Goal: Task Accomplishment & Management: Use online tool/utility

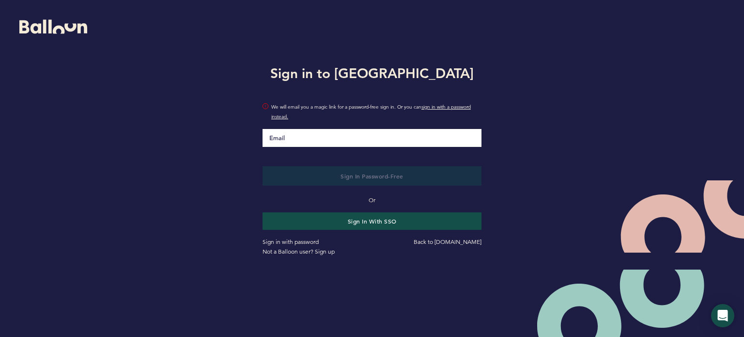
type input "[EMAIL_ADDRESS][DOMAIN_NAME]"
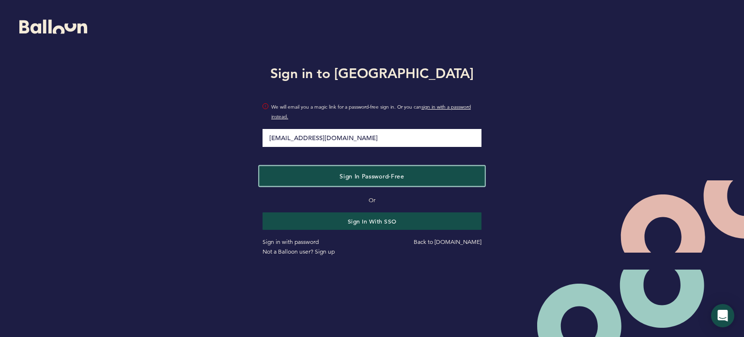
click at [367, 174] on span "Sign in Password-Free" at bounding box center [372, 176] width 64 height 8
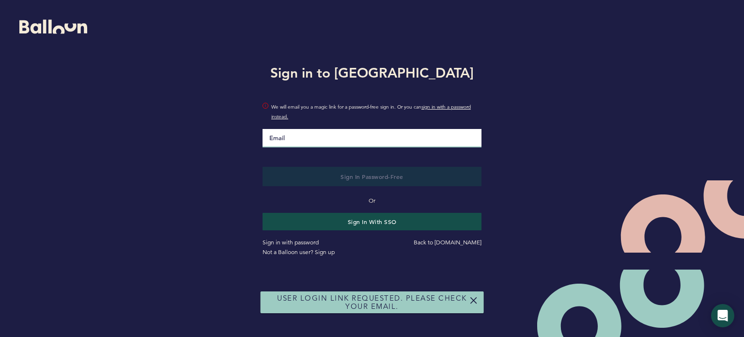
click at [349, 140] on input "Email" at bounding box center [372, 138] width 219 height 18
type input "[EMAIL_ADDRESS][DOMAIN_NAME]"
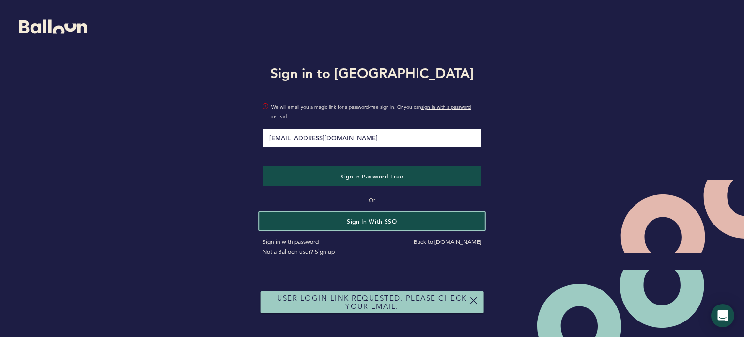
click at [365, 214] on button "Sign in with SSO" at bounding box center [372, 221] width 226 height 18
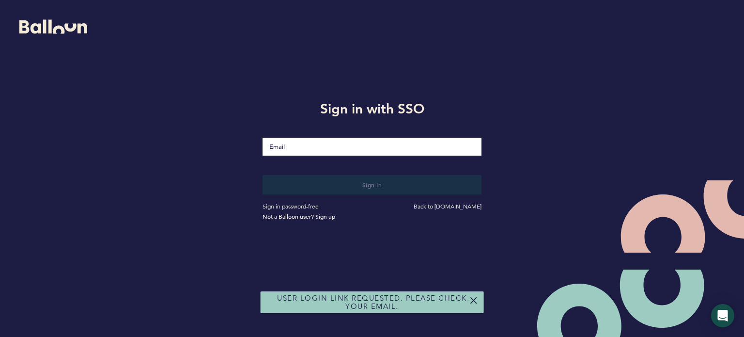
click at [343, 153] on input "Email" at bounding box center [372, 147] width 219 height 18
type input "[EMAIL_ADDRESS][DOMAIN_NAME]"
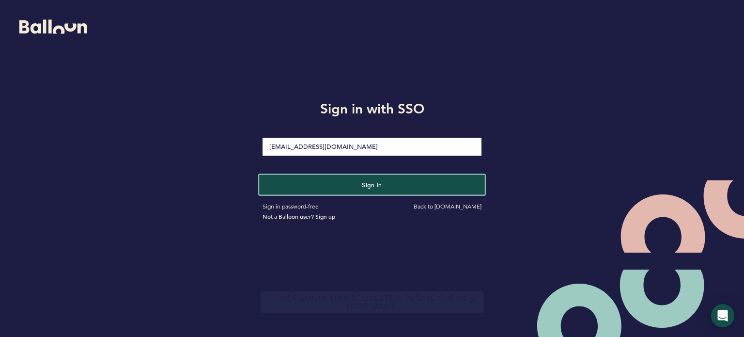
click at [368, 187] on span "Sign in" at bounding box center [372, 185] width 20 height 8
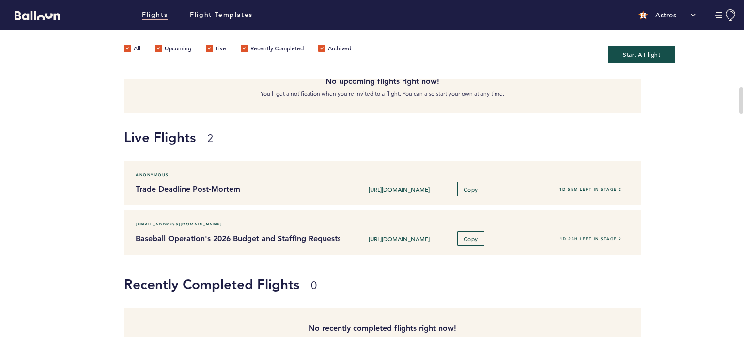
scroll to position [66, 0]
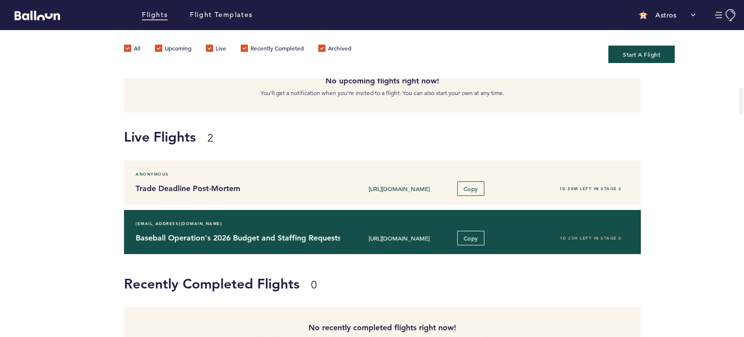
click at [344, 222] on div "crey@astros.com" at bounding box center [382, 223] width 508 height 10
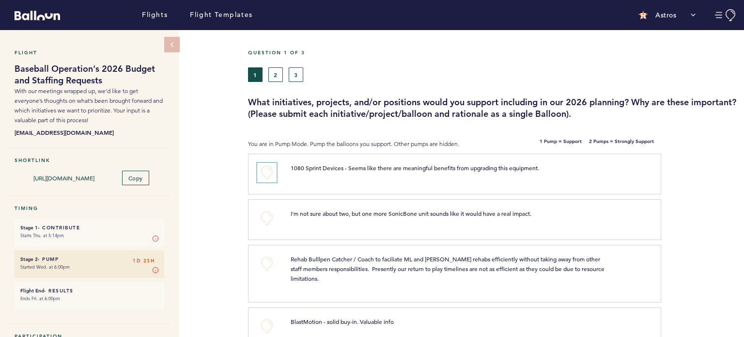
click at [265, 172] on button "+0" at bounding box center [266, 172] width 19 height 19
click at [214, 166] on div "Flight Baseball Operation's 2026 Budget and Staffing Requests With our meetings…" at bounding box center [372, 183] width 744 height 307
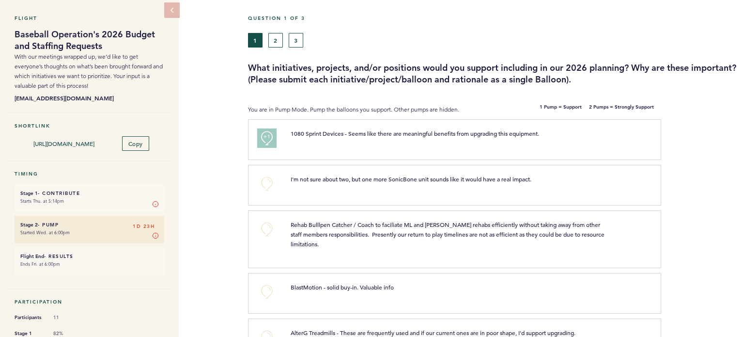
scroll to position [35, 0]
click at [265, 184] on button "+0" at bounding box center [266, 182] width 19 height 19
click at [214, 178] on div "Flight Baseball Operation's 2026 Budget and Staffing Requests With our meetings…" at bounding box center [372, 148] width 744 height 307
click at [215, 177] on div "Flight Baseball Operation's 2026 Budget and Staffing Requests With our meetings…" at bounding box center [372, 148] width 744 height 307
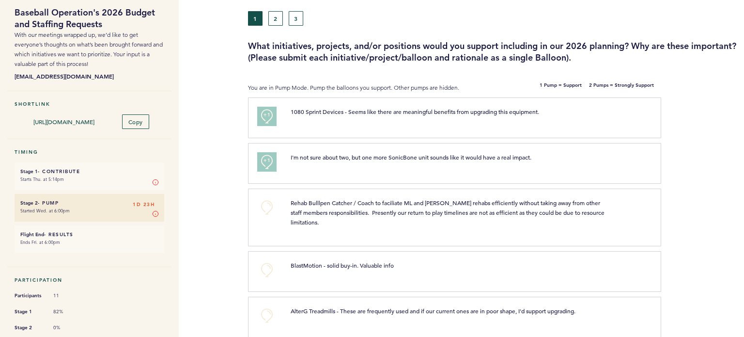
scroll to position [58, 0]
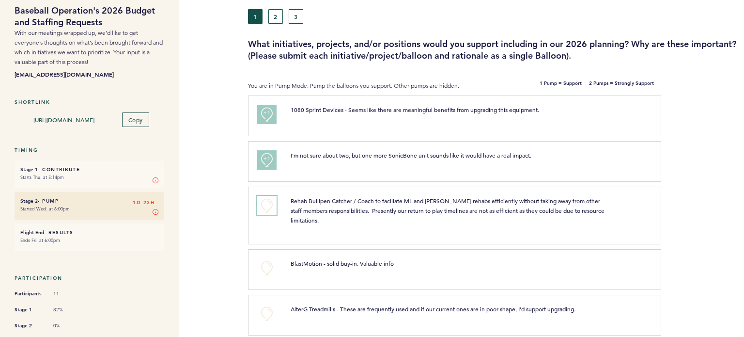
click at [269, 204] on button "+0" at bounding box center [266, 205] width 19 height 19
click at [269, 204] on span "+1" at bounding box center [266, 204] width 7 height 10
click at [267, 199] on span "+1" at bounding box center [266, 204] width 7 height 10
click at [201, 180] on div "Flight Baseball Operation's 2026 Budget and Staffing Requests With our meetings…" at bounding box center [372, 125] width 744 height 307
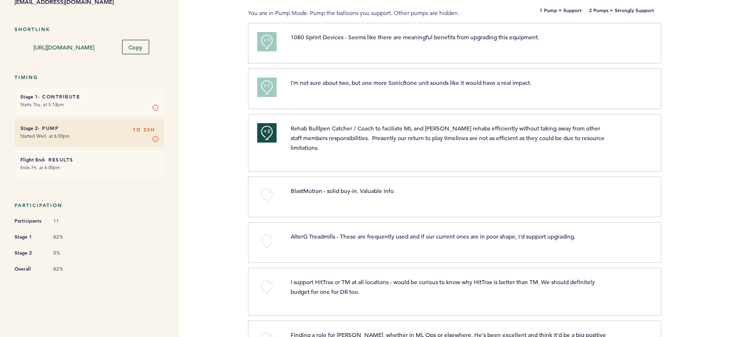
scroll to position [136, 0]
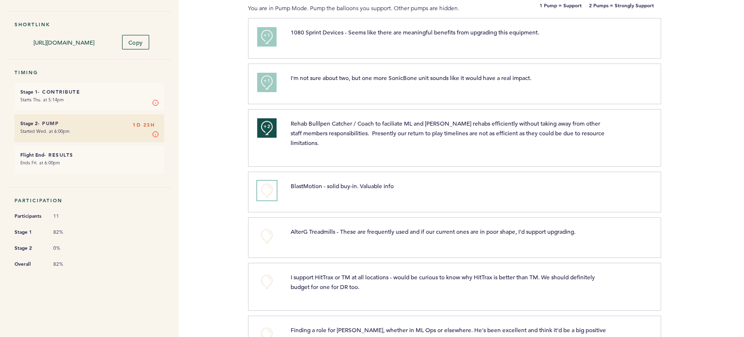
click at [264, 181] on button "+0" at bounding box center [266, 190] width 19 height 19
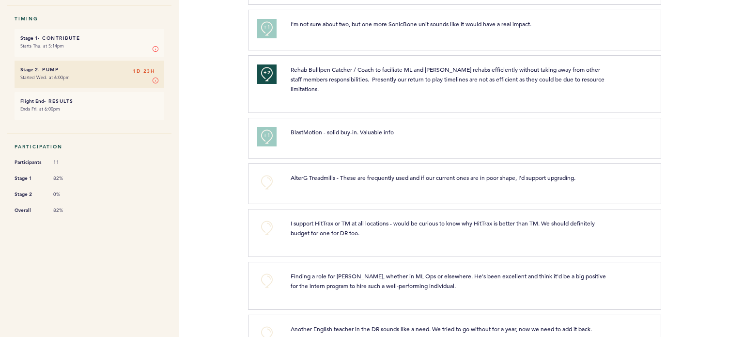
scroll to position [190, 0]
click at [265, 217] on button "+0" at bounding box center [266, 226] width 19 height 19
click at [215, 166] on div "Flights Flight Templates Astros Segments brodgers@astros.com Team Domain: astro…" at bounding box center [372, 168] width 744 height 337
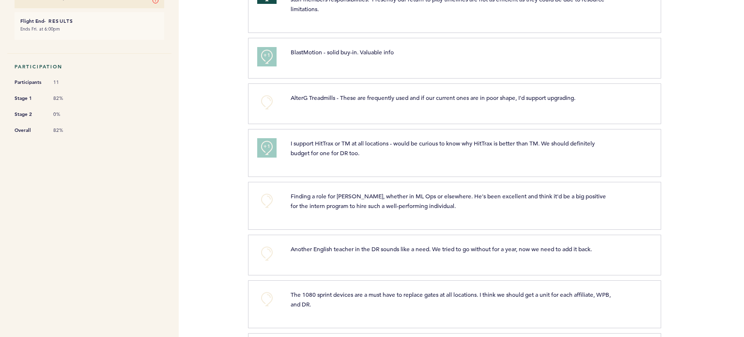
scroll to position [276, 0]
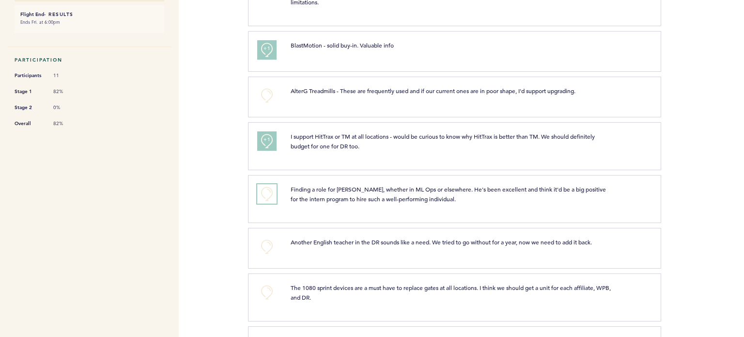
click at [263, 184] on button "+0" at bounding box center [266, 193] width 19 height 19
click at [263, 187] on span "+1" at bounding box center [266, 192] width 7 height 10
click at [213, 166] on div "Flights Flight Templates Astros Segments brodgers@astros.com Team Domain: astro…" at bounding box center [372, 168] width 744 height 337
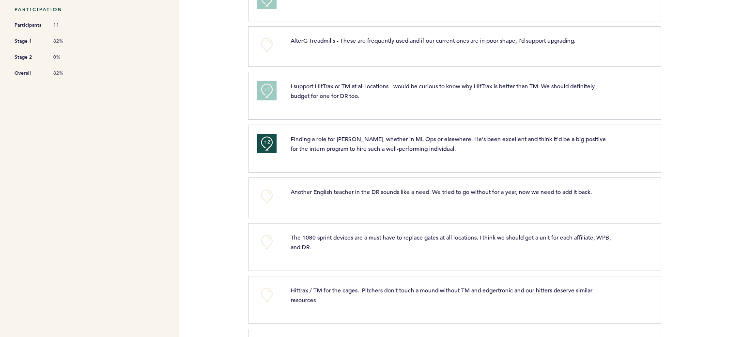
scroll to position [341, 0]
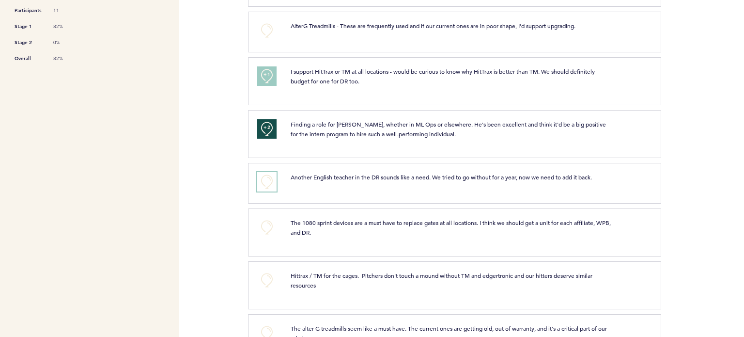
click at [267, 172] on button "+0" at bounding box center [266, 181] width 19 height 19
click at [267, 175] on span "+1" at bounding box center [266, 180] width 7 height 10
click at [216, 166] on div "Flights Flight Templates Astros Segments brodgers@astros.com Team Domain: astro…" at bounding box center [372, 168] width 744 height 337
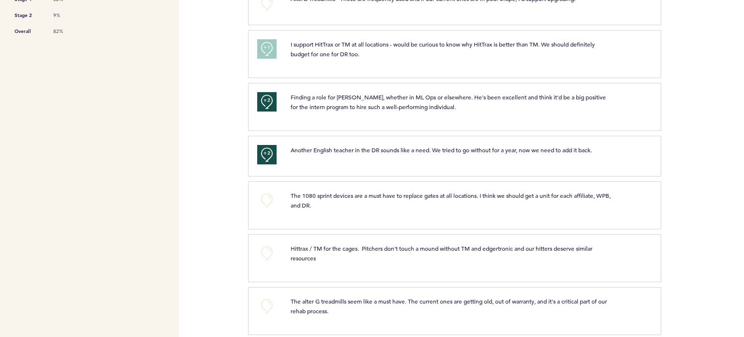
scroll to position [370, 0]
click at [262, 189] on button "+0" at bounding box center [266, 198] width 19 height 19
click at [214, 182] on div "Flights Flight Templates Astros Segments brodgers@astros.com Team Domain: astro…" at bounding box center [372, 168] width 744 height 337
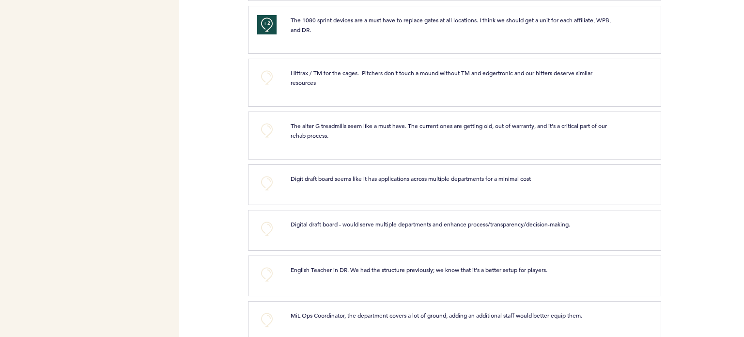
scroll to position [544, 0]
click at [268, 173] on button "+0" at bounding box center [266, 182] width 19 height 19
click at [268, 176] on span "+1" at bounding box center [266, 181] width 7 height 10
click at [227, 169] on div "Flights Flight Templates Astros Segments brodgers@astros.com Team Domain: astro…" at bounding box center [372, 168] width 744 height 337
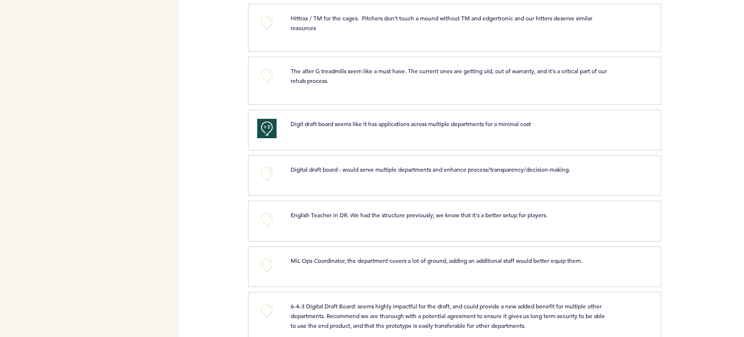
scroll to position [599, 0]
click at [265, 164] on button "+0" at bounding box center [266, 173] width 19 height 19
click at [228, 158] on div "Flights Flight Templates Astros Segments brodgers@astros.com Team Domain: astro…" at bounding box center [372, 168] width 744 height 337
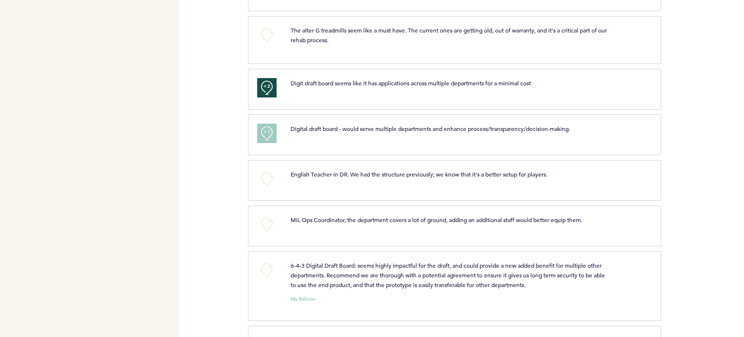
scroll to position [639, 0]
click at [267, 169] on button "+0" at bounding box center [266, 178] width 19 height 19
click at [267, 172] on span "+1" at bounding box center [266, 177] width 7 height 10
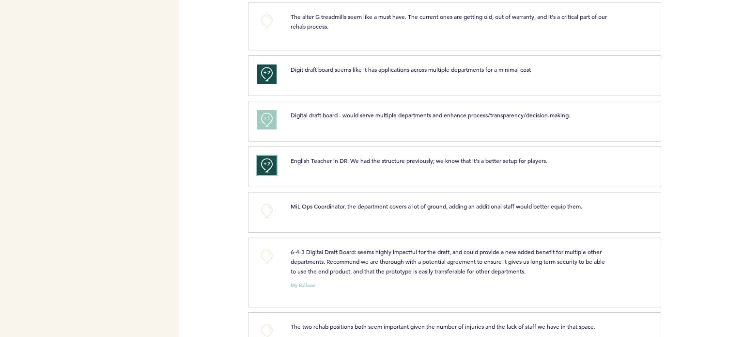
scroll to position [685, 0]
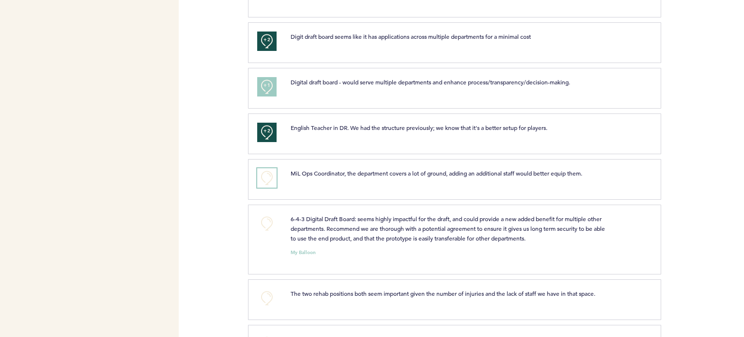
click at [264, 168] on button "+0" at bounding box center [266, 177] width 19 height 19
click at [0, 0] on span "+0" at bounding box center [0, 0] width 0 height 0
click at [218, 163] on div "Flights Flight Templates Astros Segments brodgers@astros.com Team Domain: astro…" at bounding box center [372, 168] width 744 height 337
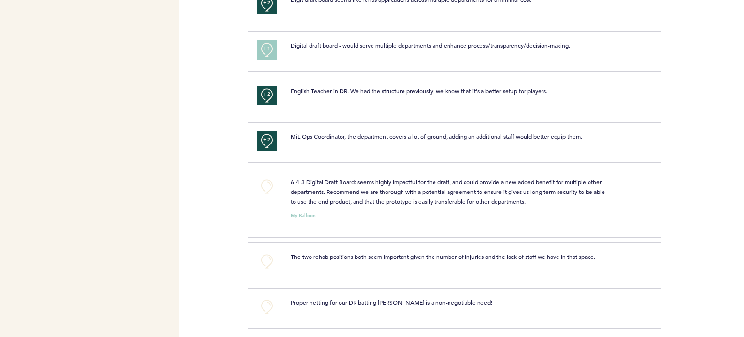
scroll to position [724, 0]
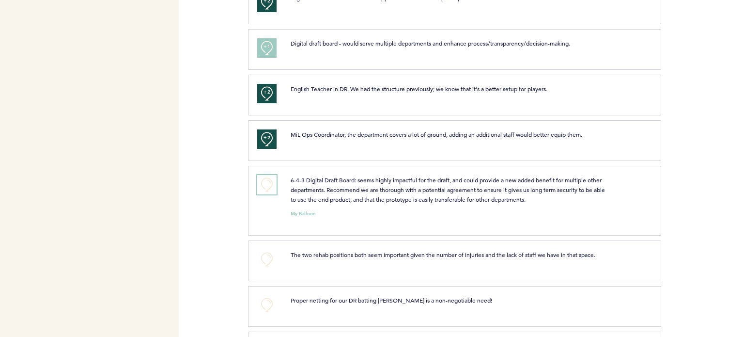
click at [261, 175] on button "+0" at bounding box center [266, 184] width 19 height 19
click at [211, 167] on div "Flights Flight Templates Astros Segments brodgers@astros.com Team Domain: astro…" at bounding box center [372, 168] width 744 height 337
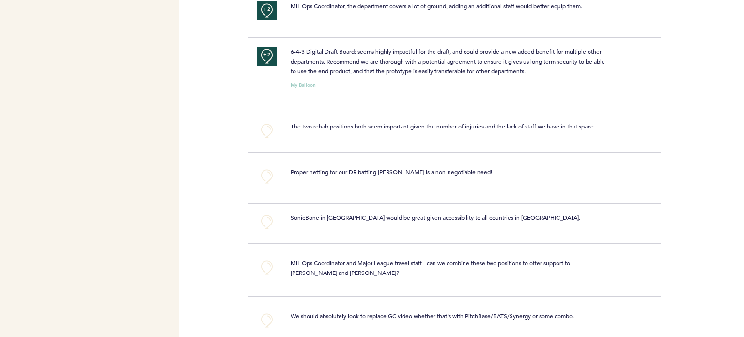
scroll to position [868, 0]
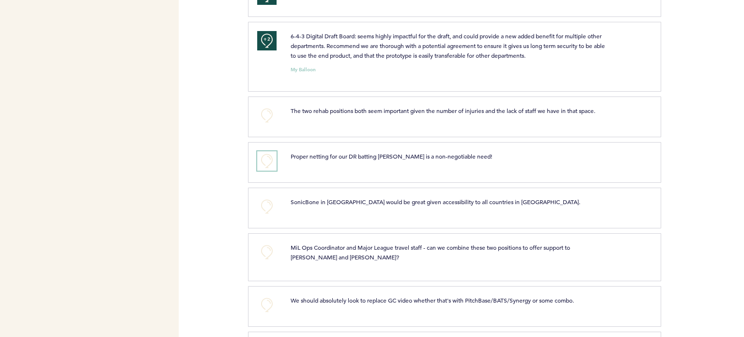
click at [266, 151] on button "+0" at bounding box center [266, 160] width 19 height 19
click at [266, 155] on span "+1" at bounding box center [266, 160] width 7 height 10
click at [215, 143] on div "Flights Flight Templates Astros Segments brodgers@astros.com Team Domain: astro…" at bounding box center [372, 168] width 744 height 337
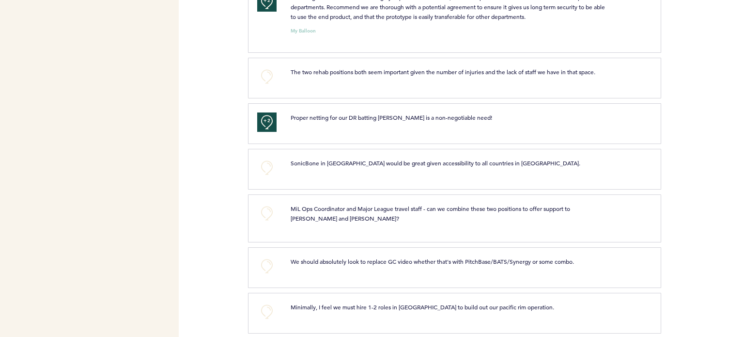
scroll to position [908, 0]
click at [267, 157] on button "+0" at bounding box center [266, 166] width 19 height 19
click at [214, 148] on div "Flights Flight Templates Astros Segments brodgers@astros.com Team Domain: astro…" at bounding box center [372, 168] width 744 height 337
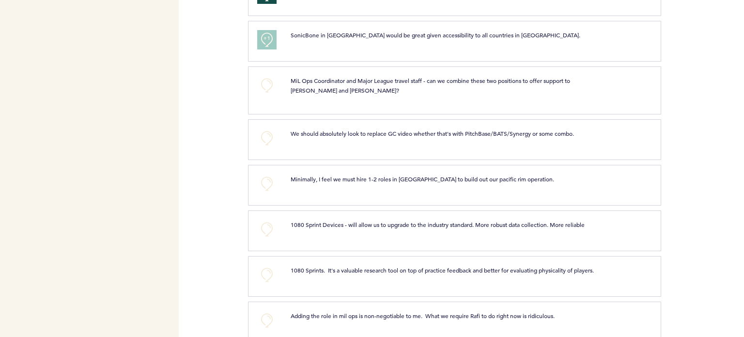
scroll to position [1037, 0]
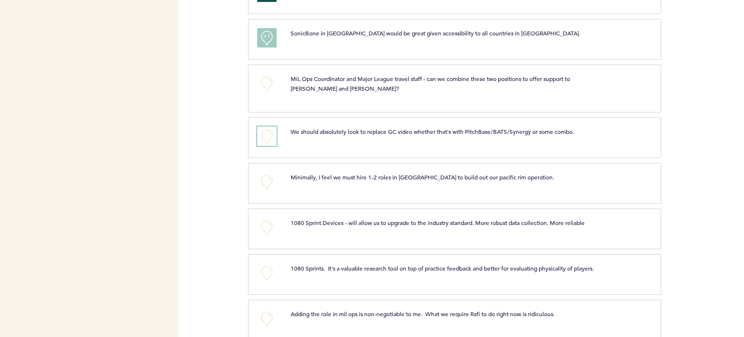
click at [265, 126] on button "+0" at bounding box center [266, 135] width 19 height 19
click at [0, 0] on span "+0" at bounding box center [0, 0] width 0 height 0
click at [272, 126] on button "+1" at bounding box center [266, 135] width 19 height 19
click at [215, 117] on div "Flights Flight Templates Astros Segments brodgers@astros.com Team Domain: astro…" at bounding box center [372, 168] width 744 height 337
click at [215, 115] on div "Flights Flight Templates Astros Segments brodgers@astros.com Team Domain: astro…" at bounding box center [372, 168] width 744 height 337
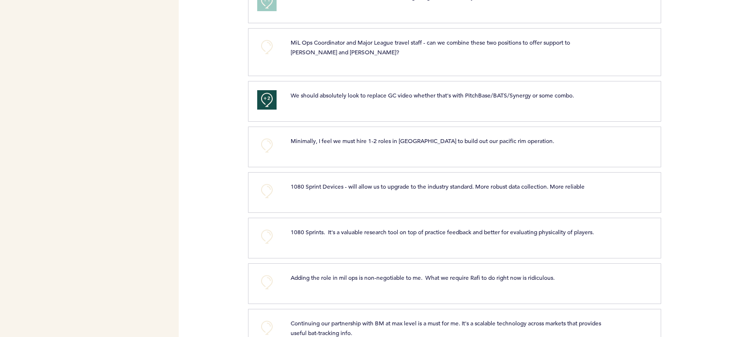
scroll to position [1073, 0]
click at [267, 135] on button "+0" at bounding box center [266, 144] width 19 height 19
click at [214, 126] on div "Flights Flight Templates Astros Segments brodgers@astros.com Team Domain: astro…" at bounding box center [372, 168] width 744 height 337
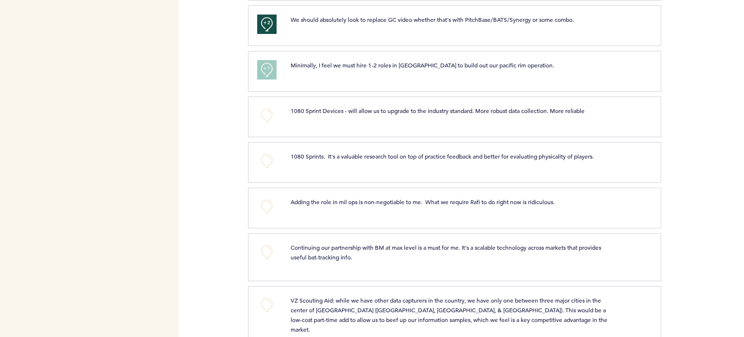
scroll to position [1153, 0]
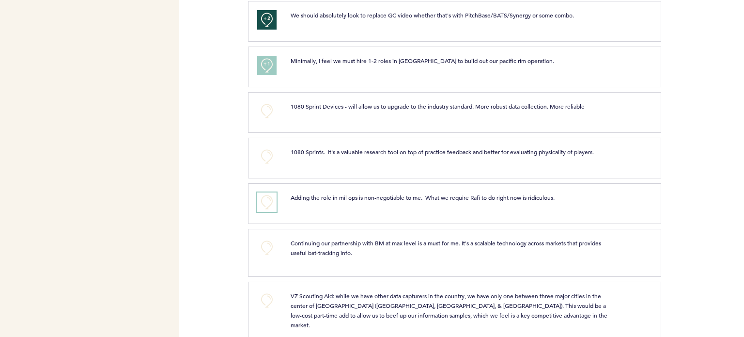
click at [263, 192] on button "+0" at bounding box center [266, 201] width 19 height 19
click at [214, 184] on div "Flights Flight Templates Astros Segments brodgers@astros.com Team Domain: astro…" at bounding box center [372, 168] width 744 height 337
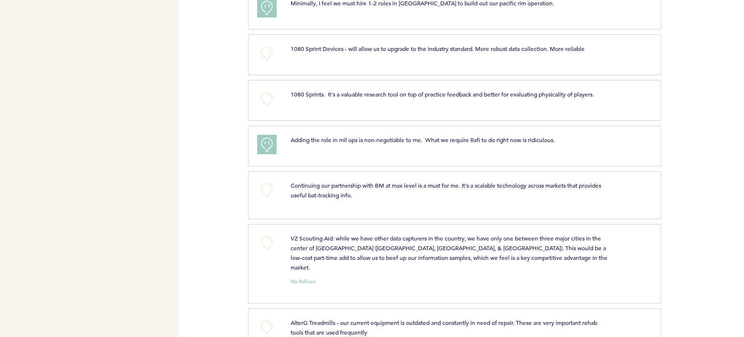
scroll to position [1221, 0]
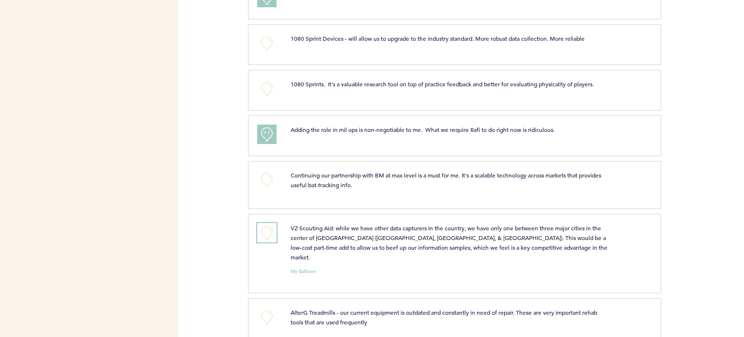
click at [269, 223] on button "+0" at bounding box center [266, 232] width 19 height 19
click at [269, 226] on span "+1" at bounding box center [266, 231] width 7 height 10
click at [266, 226] on span "+1" at bounding box center [266, 231] width 7 height 10
click at [212, 199] on div "Flights Flight Templates Astros Segments brodgers@astros.com Team Domain: astro…" at bounding box center [372, 168] width 744 height 337
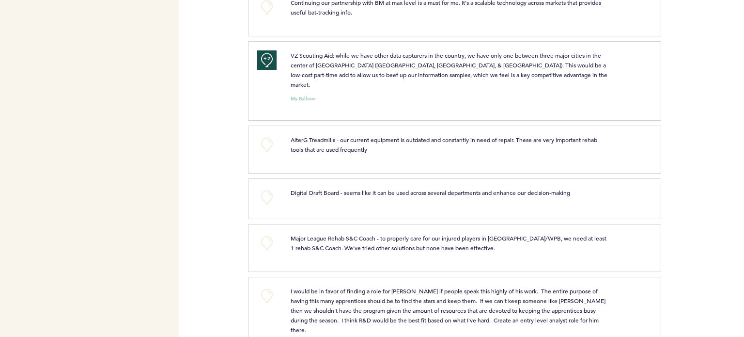
scroll to position [1393, 0]
click at [261, 187] on button "+0" at bounding box center [266, 196] width 19 height 19
click at [261, 187] on button "+1" at bounding box center [266, 196] width 19 height 19
click at [265, 191] on span "+1" at bounding box center [266, 196] width 7 height 10
click at [265, 191] on span "+2" at bounding box center [266, 196] width 7 height 10
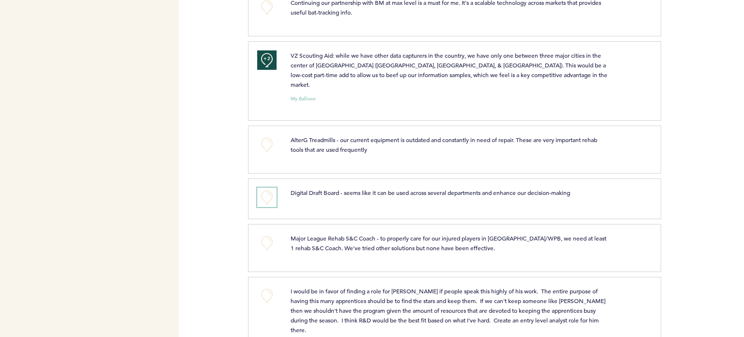
click at [265, 187] on button "+0" at bounding box center [266, 196] width 19 height 19
click at [214, 171] on div "Flights Flight Templates Astros Segments brodgers@astros.com Team Domain: astro…" at bounding box center [372, 168] width 744 height 337
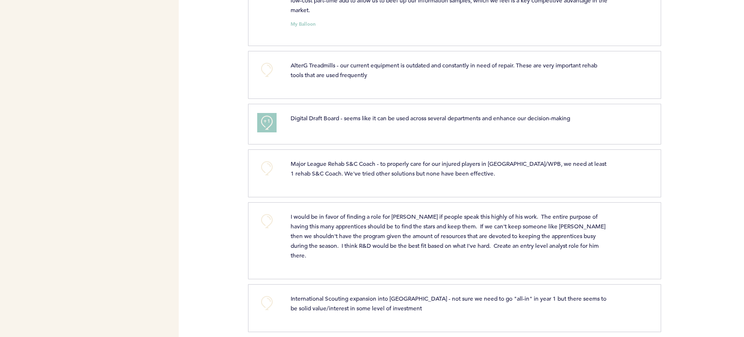
scroll to position [1469, 0]
click at [263, 210] on button "+0" at bounding box center [266, 219] width 19 height 19
click at [215, 198] on div "Flights Flight Templates Astros Segments brodgers@astros.com Team Domain: astro…" at bounding box center [372, 168] width 744 height 337
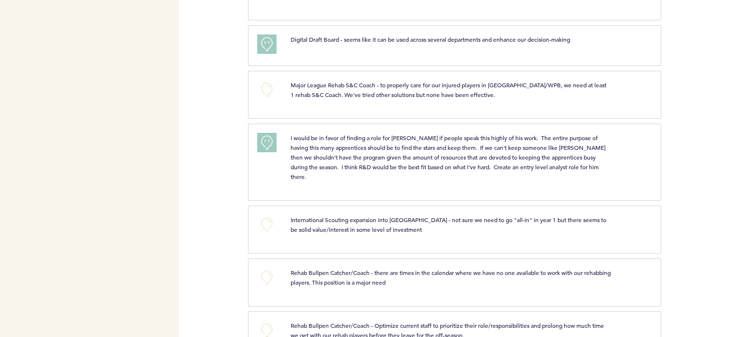
scroll to position [1559, 0]
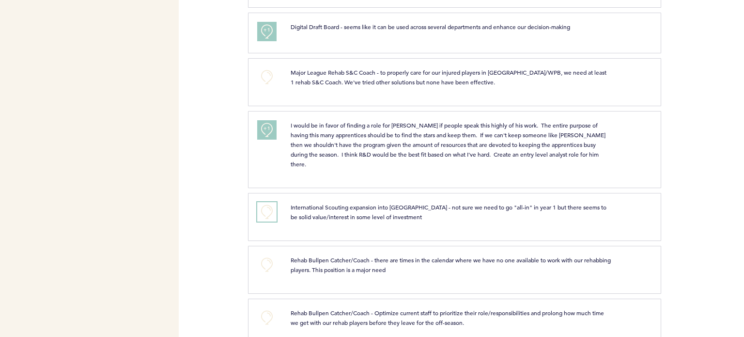
click at [263, 202] on button "+0" at bounding box center [266, 211] width 19 height 19
click at [0, 0] on span "+0" at bounding box center [0, 0] width 0 height 0
click at [211, 170] on div "Flights Flight Templates Astros Segments brodgers@astros.com Team Domain: astro…" at bounding box center [372, 168] width 744 height 337
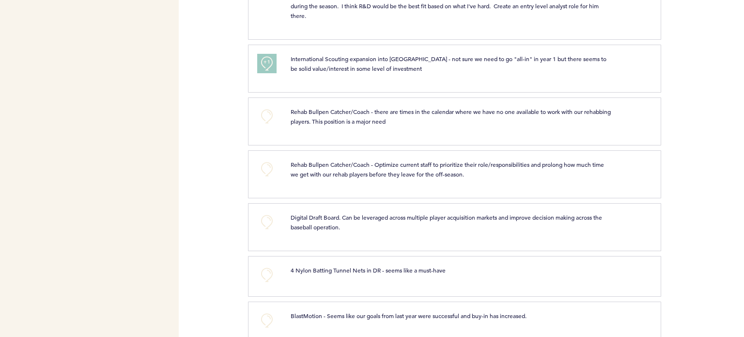
scroll to position [1708, 0]
click at [267, 211] on button "+0" at bounding box center [266, 220] width 19 height 19
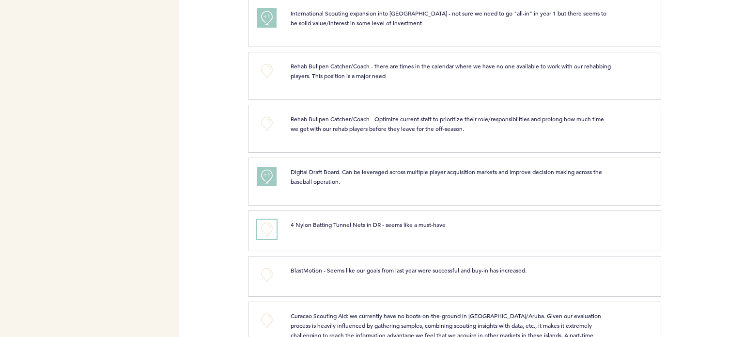
click at [267, 219] on button "+0" at bounding box center [266, 228] width 19 height 19
click at [0, 0] on span "+0" at bounding box center [0, 0] width 0 height 0
click at [216, 187] on div "Flights Flight Templates Astros Segments brodgers@astros.com Team Domain: astro…" at bounding box center [372, 168] width 744 height 337
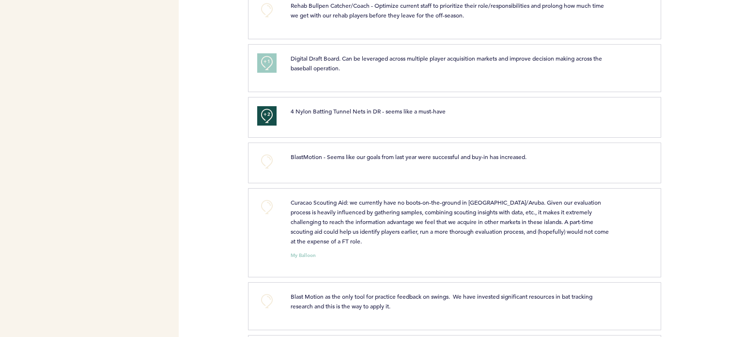
scroll to position [1871, 0]
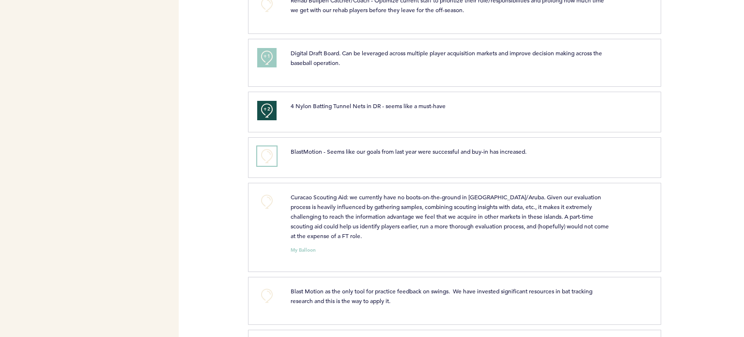
click at [265, 146] on button "+0" at bounding box center [266, 155] width 19 height 19
click at [263, 192] on button "+0" at bounding box center [266, 201] width 19 height 19
click at [263, 195] on span "+1" at bounding box center [266, 200] width 7 height 10
click at [219, 168] on div "Flights Flight Templates Astros Segments brodgers@astros.com Team Domain: astro…" at bounding box center [372, 168] width 744 height 337
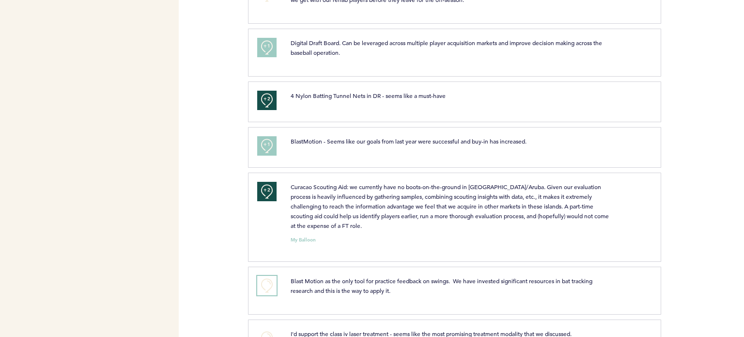
click at [267, 276] on button "+0" at bounding box center [266, 285] width 19 height 19
click at [224, 195] on div "Flights Flight Templates Astros Segments brodgers@astros.com Team Domain: astro…" at bounding box center [372, 168] width 744 height 337
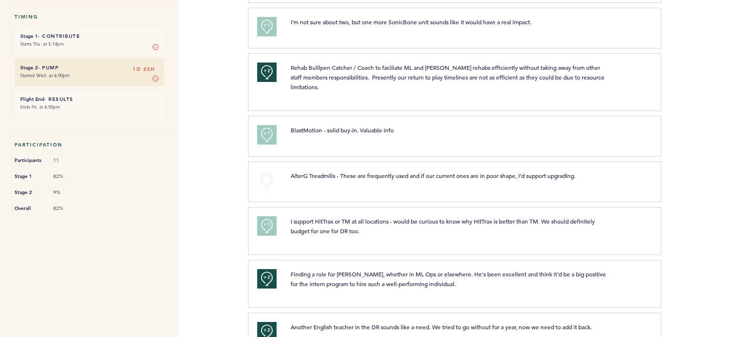
scroll to position [0, 0]
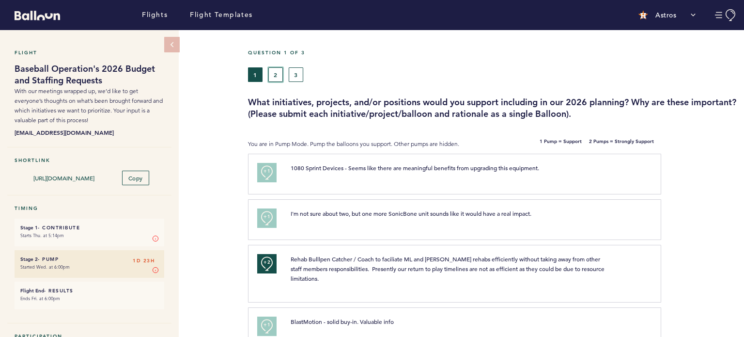
click at [275, 80] on button "2" at bounding box center [275, 74] width 15 height 15
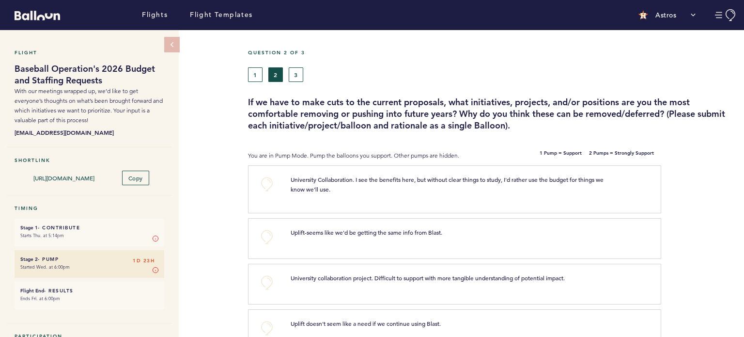
click at [225, 187] on div "Flight Baseball Operation's 2026 Budget and Staffing Requests With our meetings…" at bounding box center [372, 183] width 744 height 307
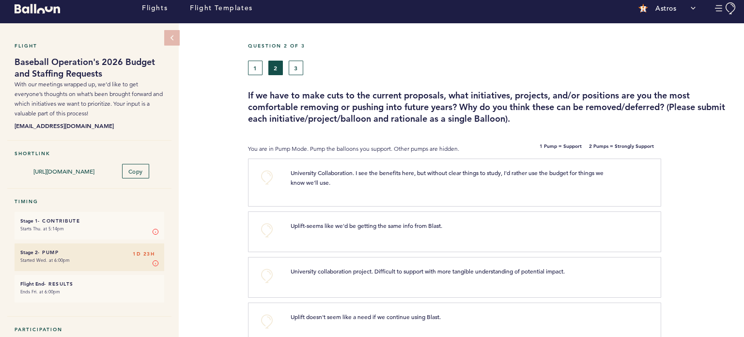
scroll to position [8, 0]
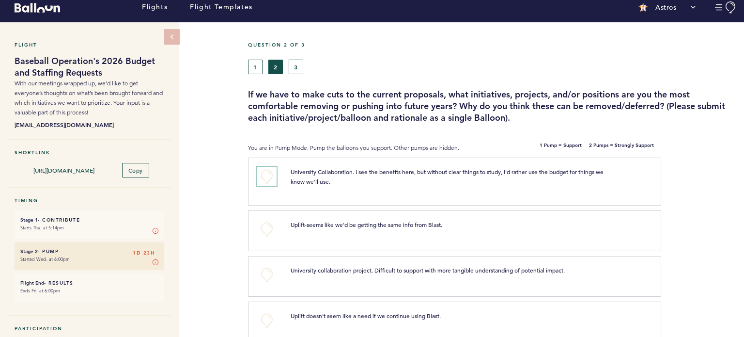
click at [263, 175] on button "+0" at bounding box center [266, 176] width 19 height 19
click at [263, 175] on span "+1" at bounding box center [266, 175] width 7 height 10
click at [215, 175] on div "Flight Baseball Operation's 2026 Budget and Staffing Requests With our meetings…" at bounding box center [372, 175] width 744 height 307
click at [258, 167] on button "+1" at bounding box center [266, 176] width 19 height 19
click at [215, 174] on div "Flight Baseball Operation's 2026 Budget and Staffing Requests With our meetings…" at bounding box center [372, 175] width 744 height 307
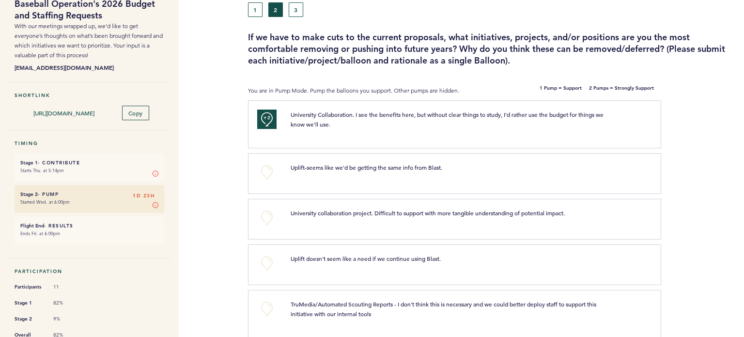
scroll to position [70, 0]
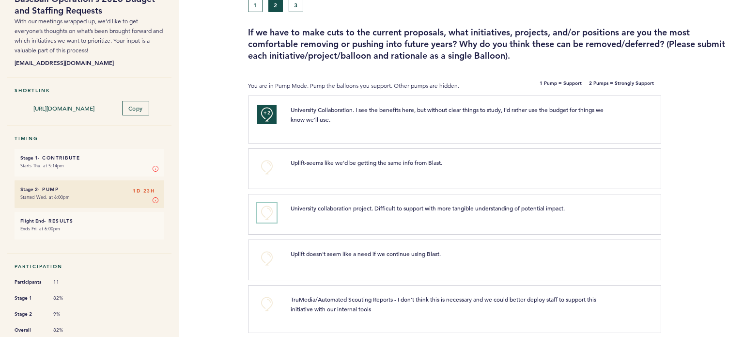
click at [263, 207] on button "+0" at bounding box center [266, 212] width 19 height 19
click at [263, 207] on button "+1" at bounding box center [266, 212] width 19 height 19
click at [220, 189] on div "Flight Baseball Operation's 2026 Budget and Staffing Requests With our meetings…" at bounding box center [372, 113] width 744 height 307
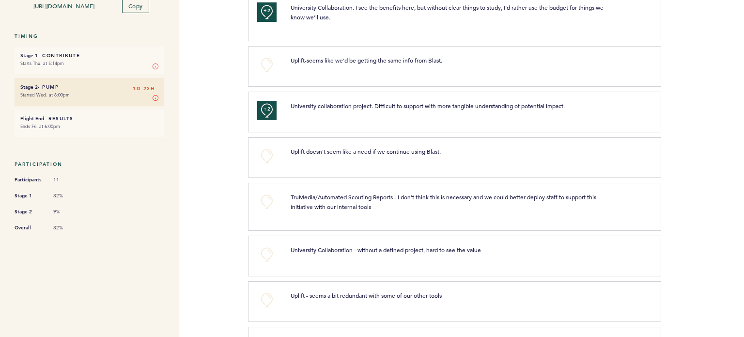
scroll to position [177, 0]
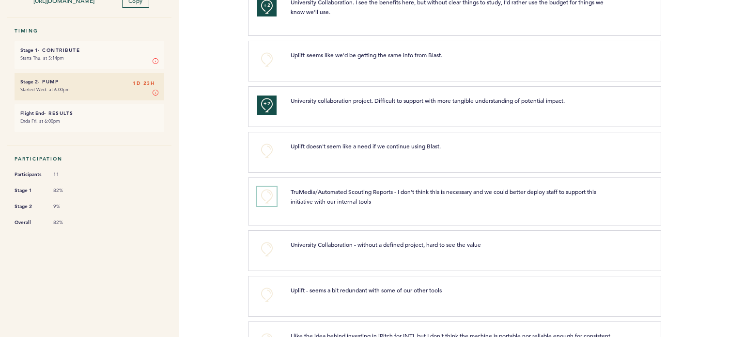
click at [271, 191] on button "+0" at bounding box center [266, 195] width 19 height 19
click at [215, 194] on div "Flights Flight Templates Astros Segments brodgers@astros.com Team Domain: astro…" at bounding box center [372, 168] width 744 height 337
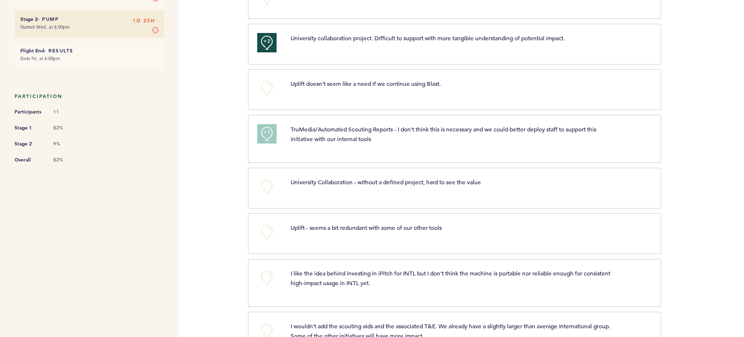
scroll to position [240, 0]
click at [266, 181] on button "+0" at bounding box center [266, 185] width 19 height 19
click at [266, 181] on span "+1" at bounding box center [266, 185] width 7 height 10
click at [263, 180] on span "+1" at bounding box center [266, 185] width 7 height 10
click at [214, 181] on div "Flights Flight Templates Astros Segments brodgers@astros.com Team Domain: astro…" at bounding box center [372, 168] width 744 height 337
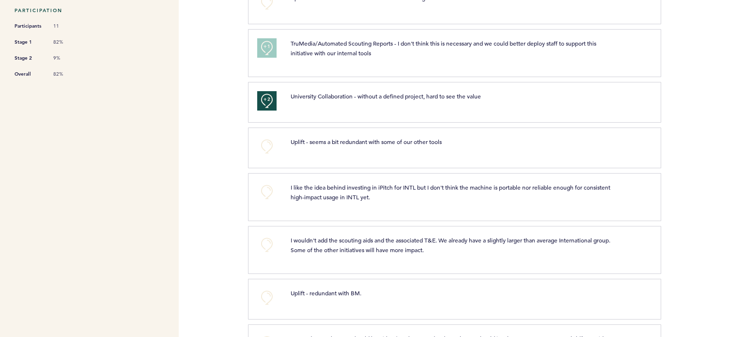
scroll to position [325, 0]
click at [267, 189] on button "+0" at bounding box center [266, 191] width 19 height 19
click at [214, 186] on div "Flights Flight Templates Astros Segments brodgers@astros.com Team Domain: astro…" at bounding box center [372, 168] width 744 height 337
click at [171, 169] on nav "Flight Baseball Operation's 2026 Budget and Staffing Requests With our meetings…" at bounding box center [89, 222] width 179 height 1035
click at [616, 182] on div "I like the idea behind investing in iPitch for INTL but I don't think the machi…" at bounding box center [450, 191] width 335 height 19
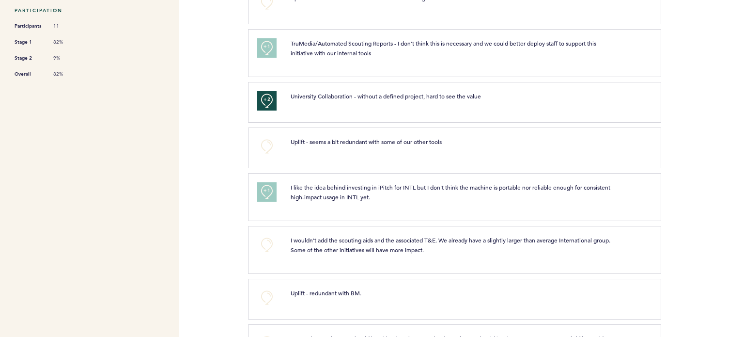
click at [202, 176] on div "Flights Flight Templates Astros Segments brodgers@astros.com Team Domain: astro…" at bounding box center [372, 168] width 744 height 337
click at [215, 188] on div "Flights Flight Templates Astros Segments brodgers@astros.com Team Domain: astro…" at bounding box center [372, 168] width 744 height 337
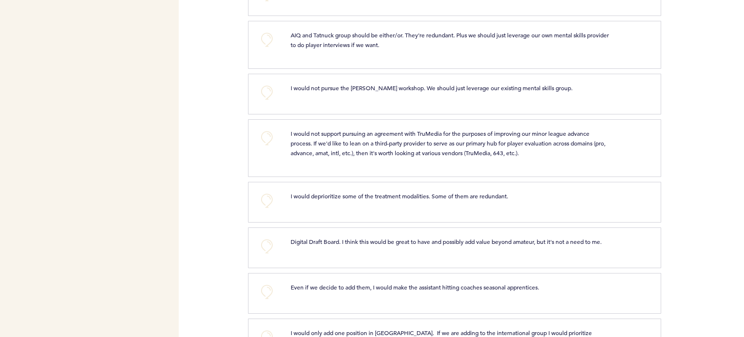
scroll to position [639, 0]
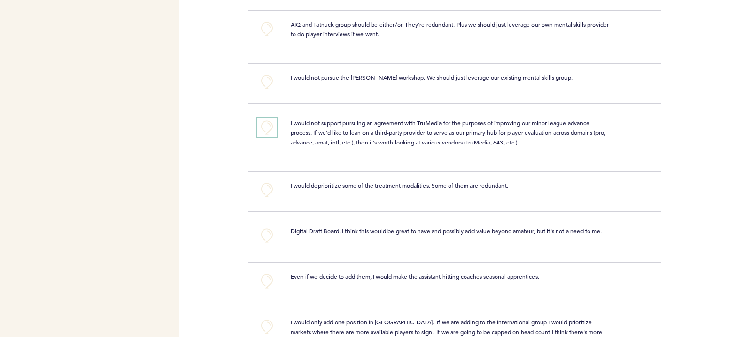
click at [266, 127] on button "+0" at bounding box center [266, 127] width 19 height 19
click at [213, 126] on div "Flights Flight Templates Astros Segments brodgers@astros.com Team Domain: astro…" at bounding box center [372, 168] width 744 height 337
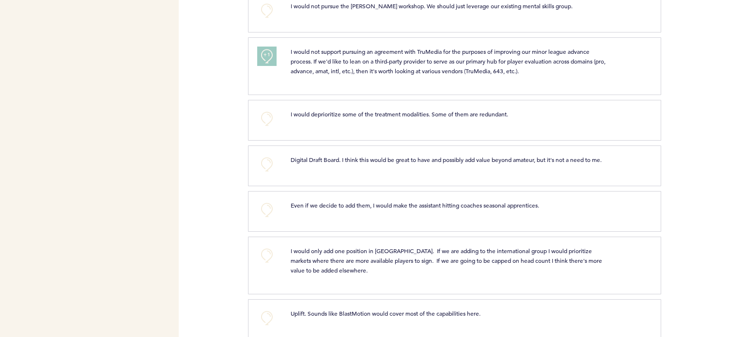
scroll to position [724, 0]
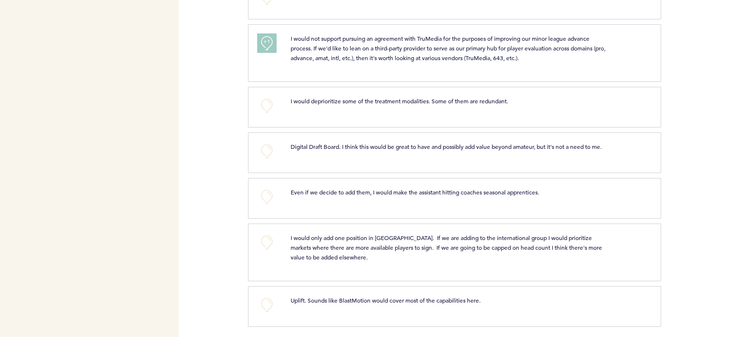
click at [213, 126] on div "Flights Flight Templates Astros Segments brodgers@astros.com Team Domain: astro…" at bounding box center [372, 168] width 744 height 337
click at [262, 190] on button "+0" at bounding box center [266, 196] width 19 height 19
click at [262, 190] on button "+1" at bounding box center [266, 196] width 19 height 19
click at [215, 158] on div "Flights Flight Templates Astros Segments brodgers@astros.com Team Domain: astro…" at bounding box center [372, 168] width 744 height 337
click at [265, 243] on button "+0" at bounding box center [266, 241] width 19 height 19
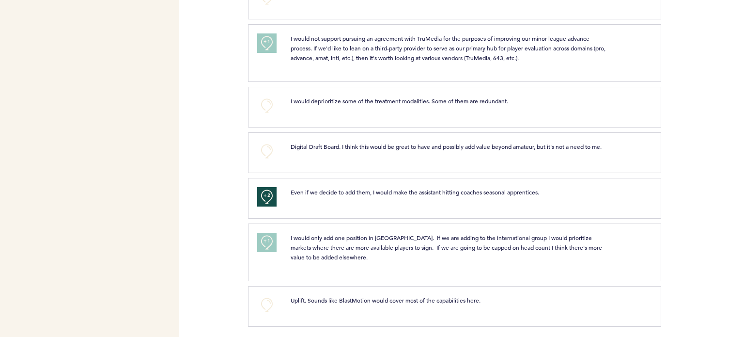
click at [211, 187] on div "Flights Flight Templates Astros Segments brodgers@astros.com Team Domain: astro…" at bounding box center [372, 168] width 744 height 337
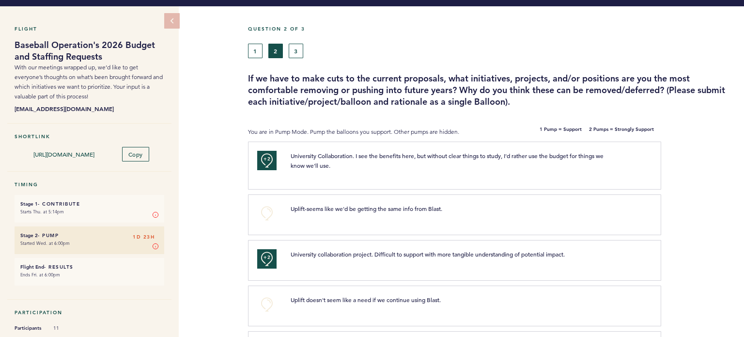
scroll to position [0, 0]
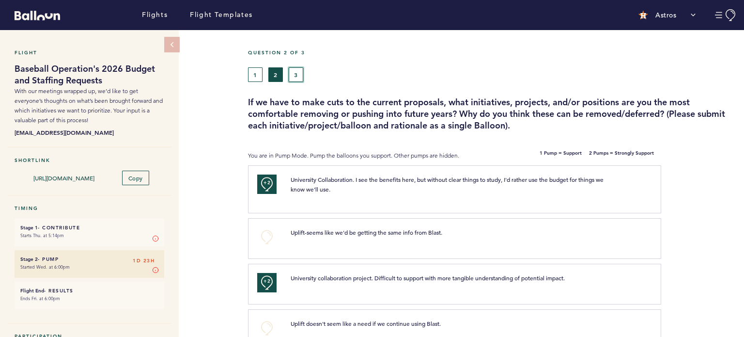
click at [297, 74] on button "3" at bounding box center [296, 74] width 15 height 15
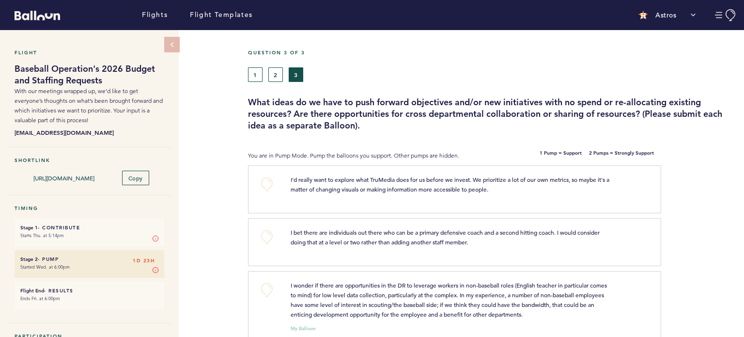
click at [698, 183] on div at bounding box center [702, 193] width 83 height 50
click at [697, 165] on section "+0 I'd really want to explore what TruMedia does for us before we invest. We pr…" at bounding box center [496, 191] width 496 height 53
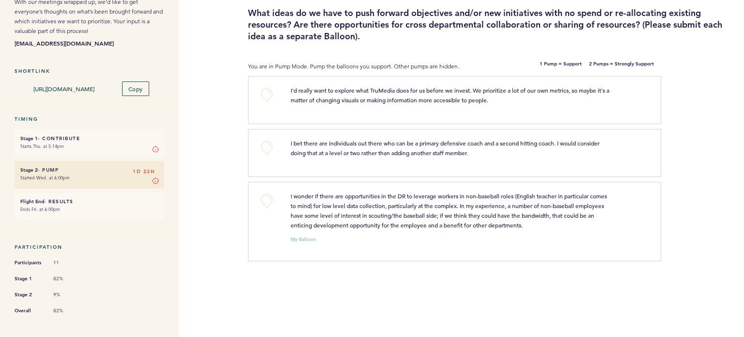
scroll to position [92, 0]
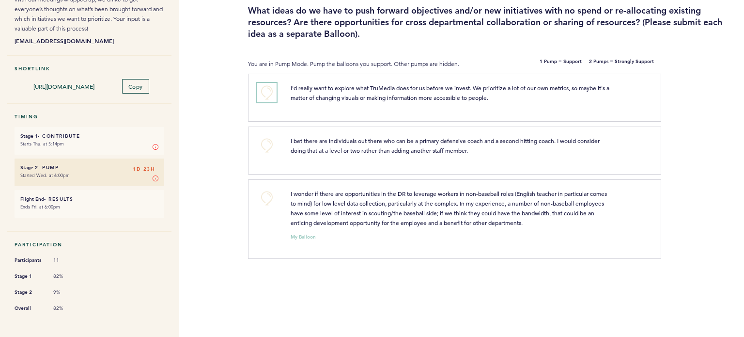
click at [265, 88] on button "+0" at bounding box center [266, 92] width 19 height 19
click at [265, 88] on span "+1" at bounding box center [266, 91] width 7 height 10
click at [266, 195] on button "+0" at bounding box center [266, 197] width 19 height 19
click at [266, 94] on span "+2" at bounding box center [266, 91] width 7 height 10
click at [266, 94] on button "+0" at bounding box center [266, 92] width 19 height 19
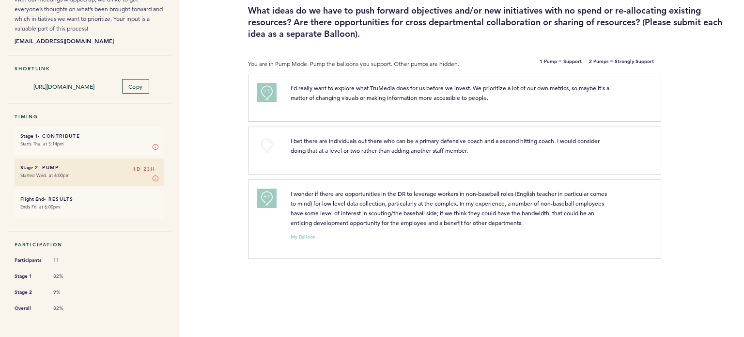
click at [213, 129] on div "Flight Baseball Operation's 2026 Budget and Staffing Requests With our meetings…" at bounding box center [372, 91] width 744 height 307
click at [265, 140] on button "+0" at bounding box center [266, 145] width 19 height 19
click at [217, 145] on div "Flight Baseball Operation's 2026 Budget and Staffing Requests With our meetings…" at bounding box center [372, 91] width 744 height 307
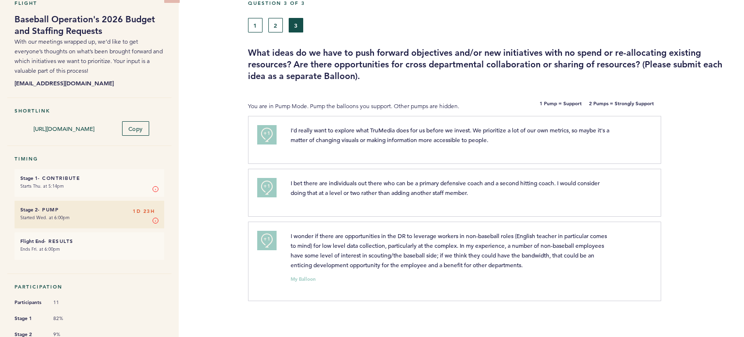
scroll to position [0, 0]
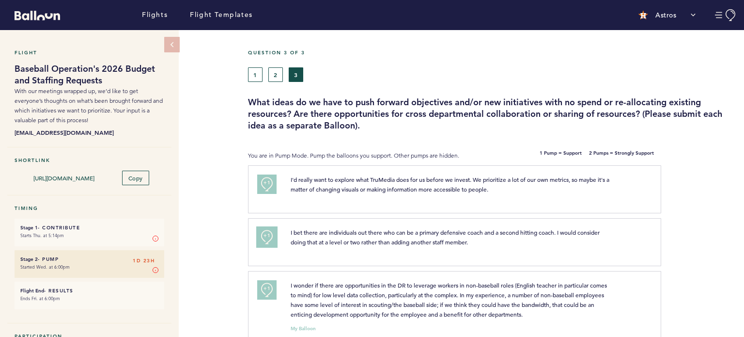
click at [267, 244] on button "+1" at bounding box center [266, 236] width 19 height 19
click at [267, 244] on button "+2" at bounding box center [266, 236] width 19 height 19
click at [217, 179] on div "Flight Baseball Operation's 2026 Budget and Staffing Requests With our meetings…" at bounding box center [372, 183] width 744 height 307
click at [256, 70] on button "1" at bounding box center [255, 74] width 15 height 15
